Goal: Task Accomplishment & Management: Use online tool/utility

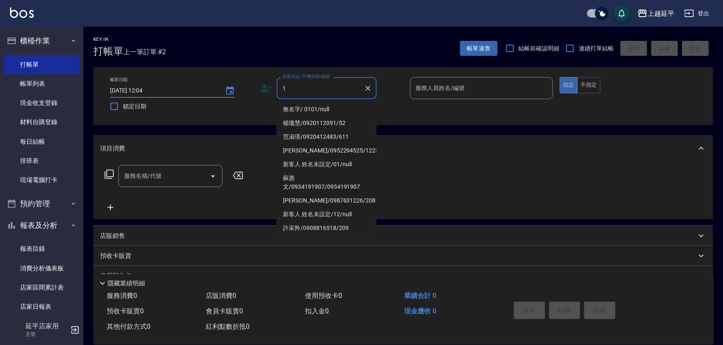
click at [313, 110] on li "無名字/ 0101/null" at bounding box center [327, 109] width 100 height 14
type input "無名字/ 0101/null"
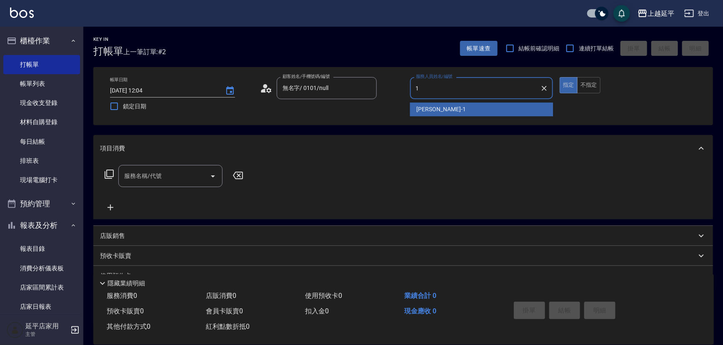
click at [428, 110] on span "[PERSON_NAME]-1" at bounding box center [440, 109] width 49 height 9
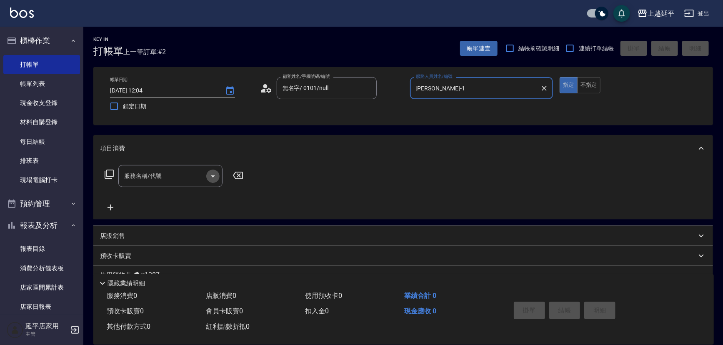
click at [215, 175] on icon "Open" at bounding box center [213, 176] width 10 height 10
type input "[PERSON_NAME]-1"
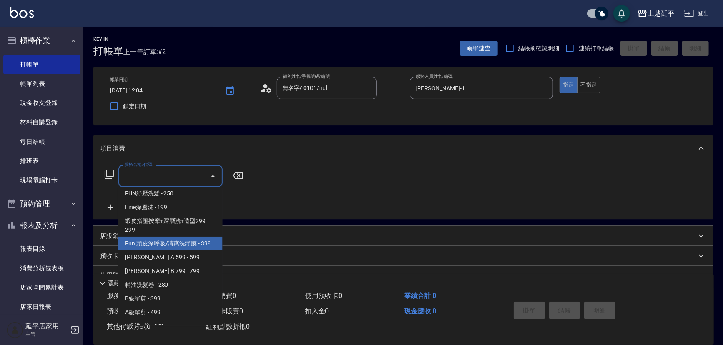
scroll to position [189, 0]
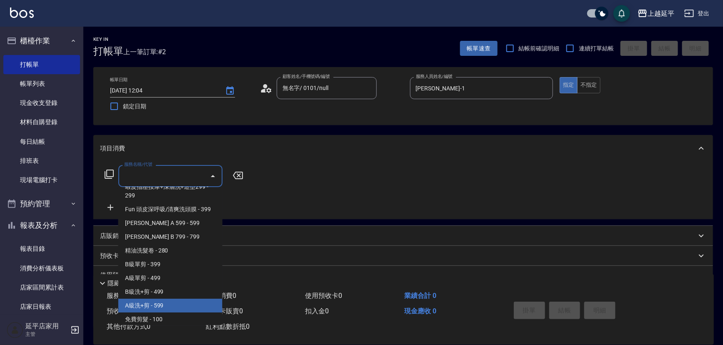
click at [156, 304] on span "A級洗+剪 - 599" at bounding box center [170, 306] width 104 height 14
type input "A級洗+剪(204)"
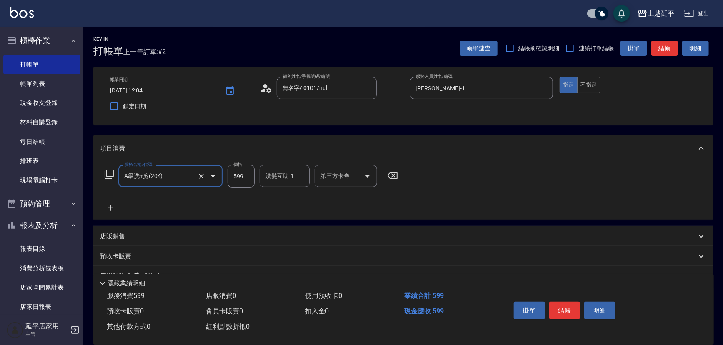
click at [275, 179] on input "洗髮互助-1" at bounding box center [284, 176] width 42 height 15
click at [278, 200] on span "丞宗 -29" at bounding box center [276, 197] width 20 height 9
type input "丞宗-29"
click at [565, 310] on button "結帳" at bounding box center [564, 310] width 31 height 17
